Goal: Task Accomplishment & Management: Manage account settings

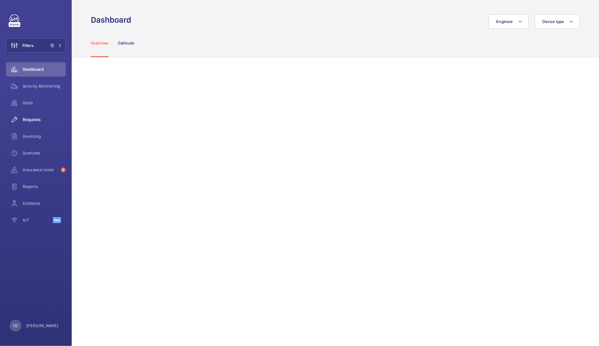
click at [33, 120] on span "Requests" at bounding box center [44, 120] width 43 height 6
